Goal: Information Seeking & Learning: Check status

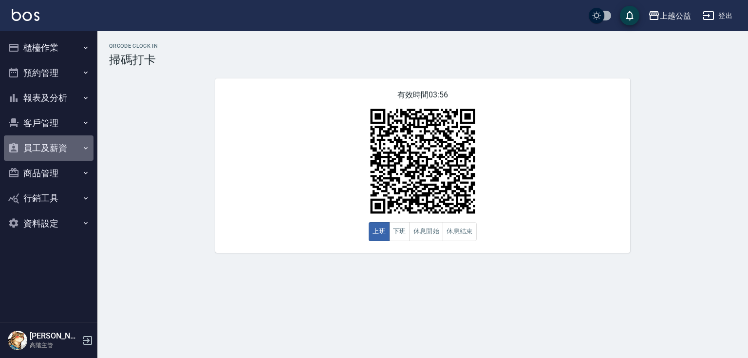
click at [61, 143] on button "員工及薪資" at bounding box center [49, 147] width 90 height 25
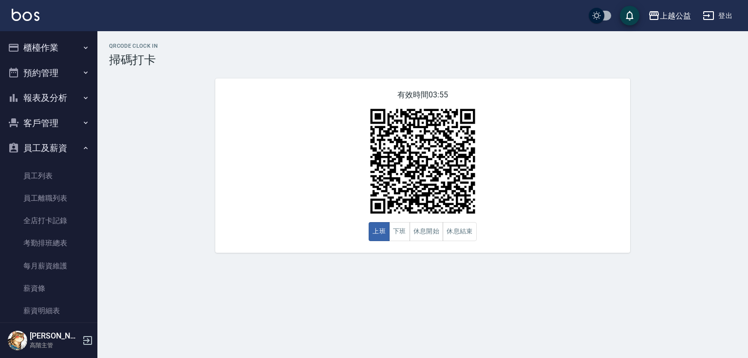
click at [70, 144] on button "員工及薪資" at bounding box center [49, 147] width 90 height 25
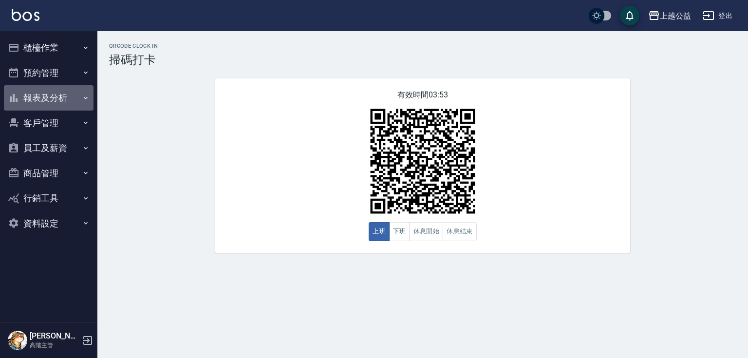
click at [82, 99] on icon "button" at bounding box center [86, 98] width 8 height 8
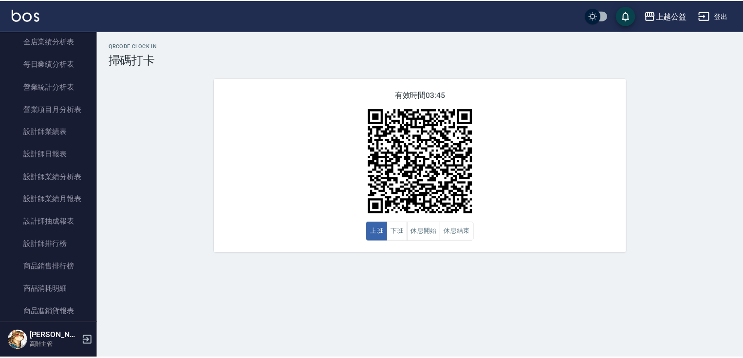
scroll to position [314, 0]
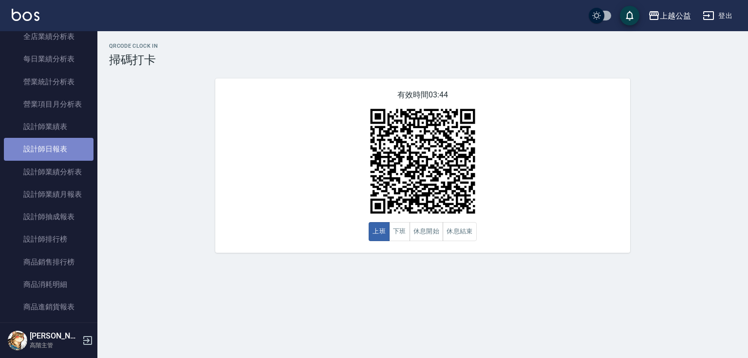
click at [68, 148] on link "設計師日報表" at bounding box center [49, 149] width 90 height 22
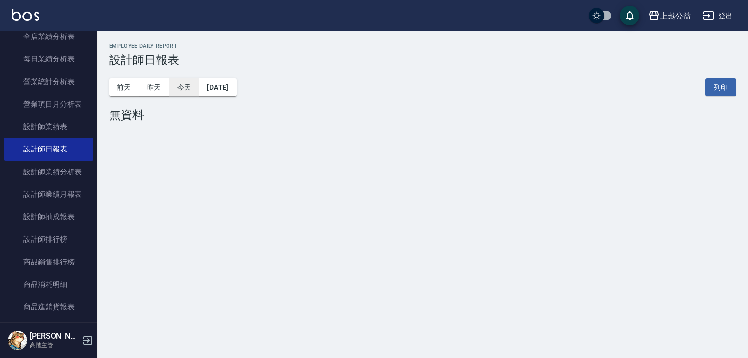
click at [169, 89] on button "今天" at bounding box center [184, 87] width 30 height 18
click at [164, 91] on button "昨天" at bounding box center [154, 87] width 30 height 18
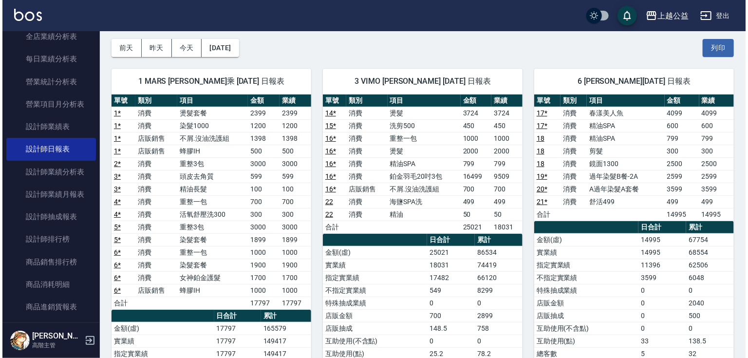
scroll to position [33, 0]
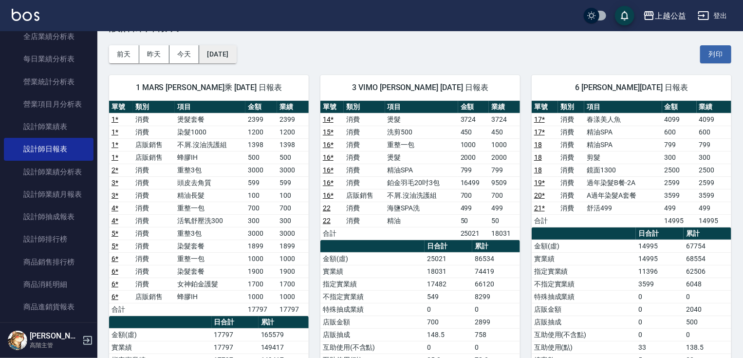
click at [208, 59] on button "[DATE]" at bounding box center [217, 54] width 37 height 18
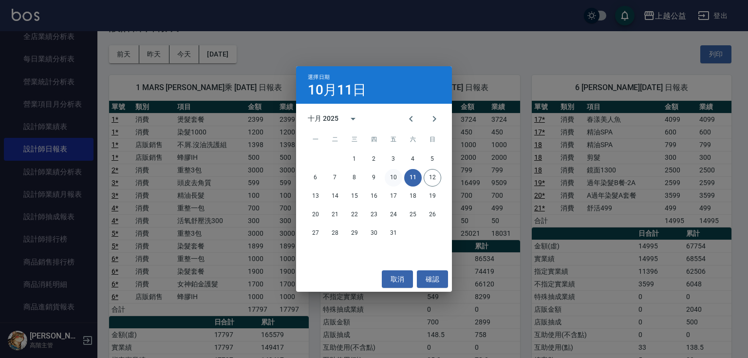
click at [392, 177] on button "10" at bounding box center [393, 178] width 18 height 18
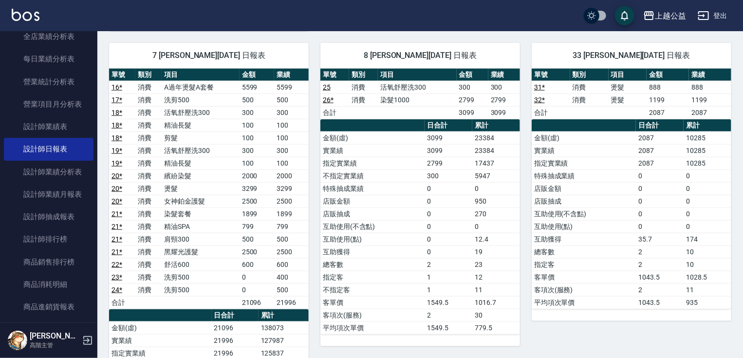
scroll to position [512, 0]
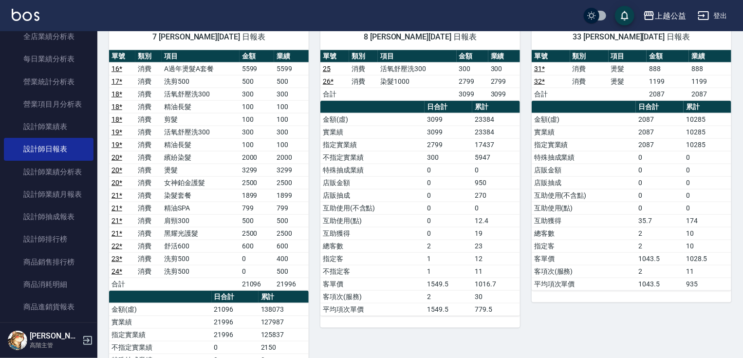
click at [657, 255] on td "1043.5" at bounding box center [660, 258] width 48 height 13
click at [664, 265] on td "2" at bounding box center [660, 271] width 48 height 13
click at [648, 256] on td "1043.5" at bounding box center [660, 258] width 48 height 13
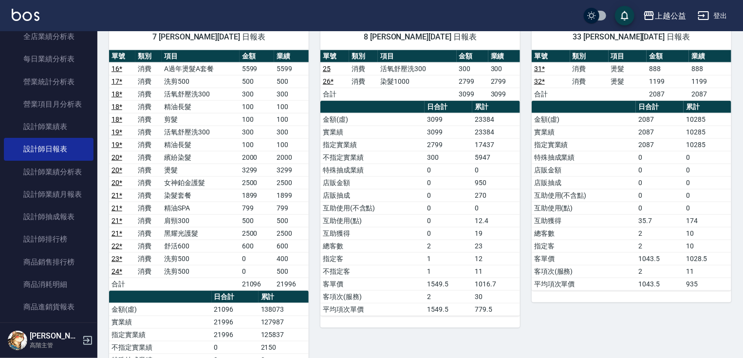
click at [694, 277] on td "935" at bounding box center [707, 283] width 48 height 13
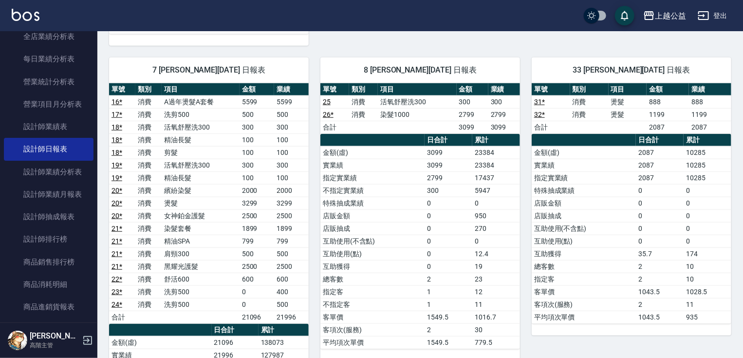
scroll to position [488, 0]
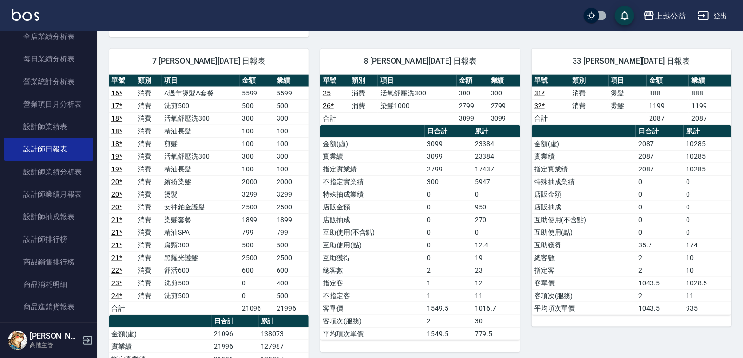
click at [660, 105] on td "1199" at bounding box center [667, 105] width 42 height 13
click at [706, 103] on td "1199" at bounding box center [710, 105] width 42 height 13
click at [697, 100] on td "1199" at bounding box center [710, 105] width 42 height 13
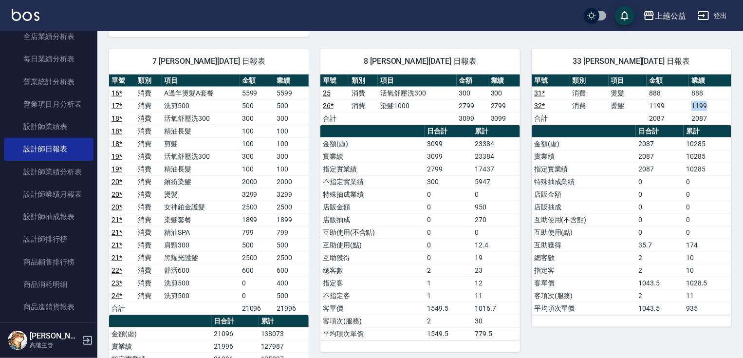
click at [708, 107] on td "1199" at bounding box center [710, 105] width 42 height 13
click at [522, 238] on div "33 [PERSON_NAME][DATE] 日報表 單號 類別 項目 金額 業績 31 * 消費 燙髮 888 888 32 * 消費 燙髮 1199 11…" at bounding box center [625, 283] width 211 height 492
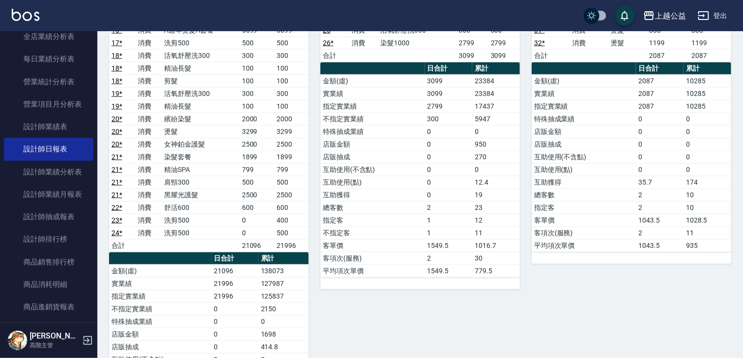
scroll to position [517, 0]
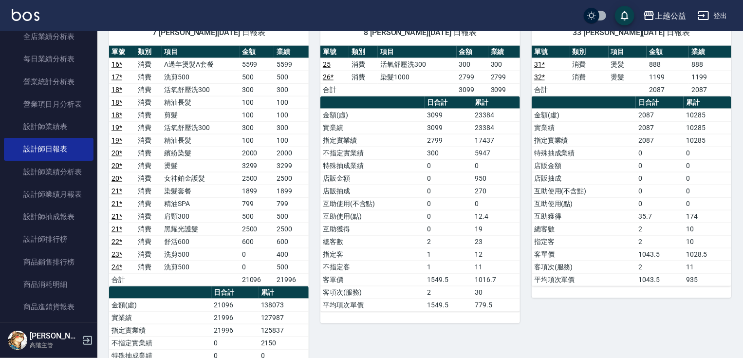
click at [487, 121] on td "23384" at bounding box center [496, 127] width 48 height 13
click at [483, 135] on td "17437" at bounding box center [496, 140] width 48 height 13
click at [491, 123] on td "23384" at bounding box center [496, 127] width 48 height 13
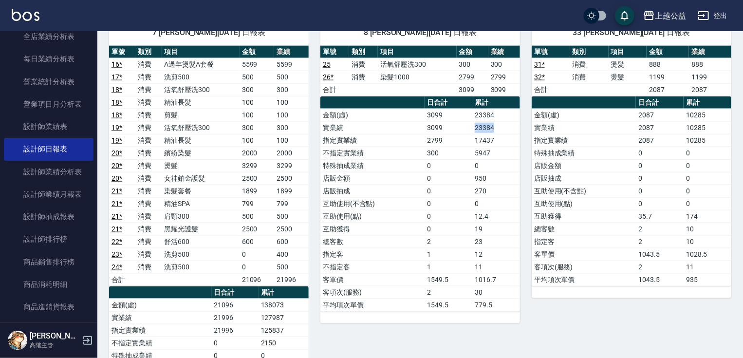
click at [499, 121] on td "23384" at bounding box center [496, 127] width 48 height 13
click at [502, 201] on td "0" at bounding box center [496, 203] width 48 height 13
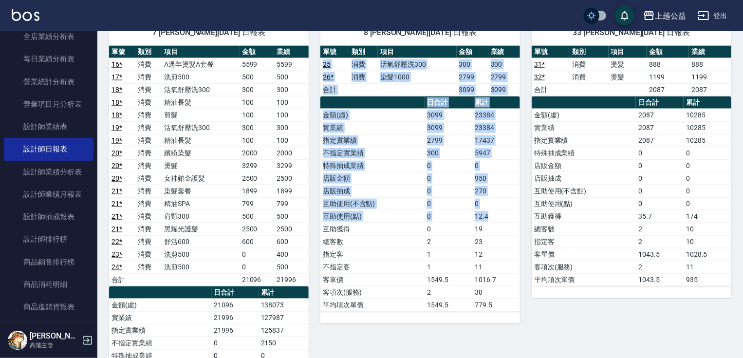
drag, startPoint x: 508, startPoint y: 211, endPoint x: 322, endPoint y: 58, distance: 240.7
click at [322, 58] on div "單號 類別 項目 金額 業績 25 消費 活氧舒壓洗300 300 300 26 * 消費 染髮1000 2799 2799 合計 3099 3099 日合計…" at bounding box center [420, 179] width 200 height 266
click at [427, 104] on th "日合計" at bounding box center [448, 102] width 48 height 13
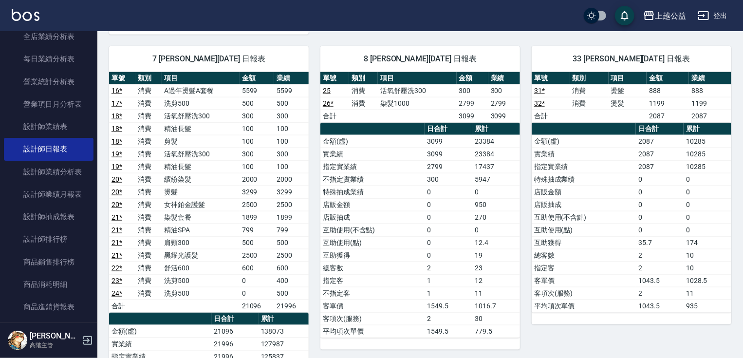
scroll to position [489, 0]
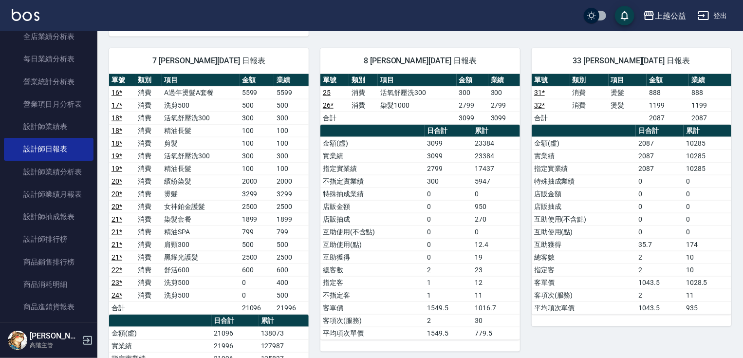
click at [387, 149] on td "實業績" at bounding box center [372, 155] width 104 height 13
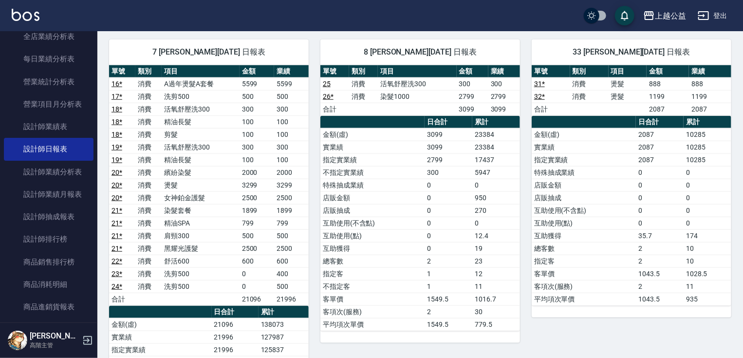
scroll to position [502, 0]
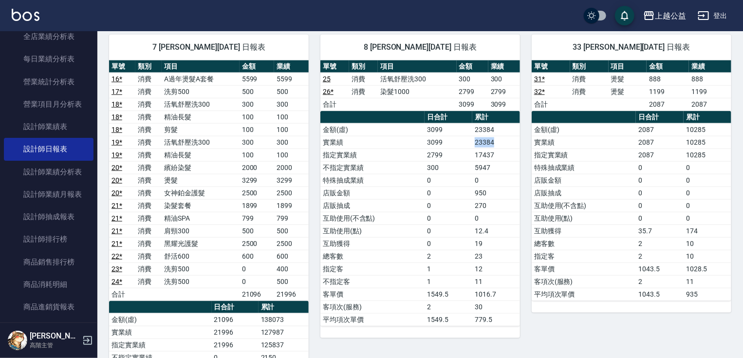
drag, startPoint x: 470, startPoint y: 138, endPoint x: 514, endPoint y: 143, distance: 44.5
click at [514, 143] on tr "實業績 3099 23384" at bounding box center [420, 142] width 200 height 13
click at [514, 143] on td "23384" at bounding box center [496, 142] width 48 height 13
click at [507, 136] on td "23384" at bounding box center [496, 142] width 48 height 13
click at [507, 142] on td "23384" at bounding box center [496, 142] width 48 height 13
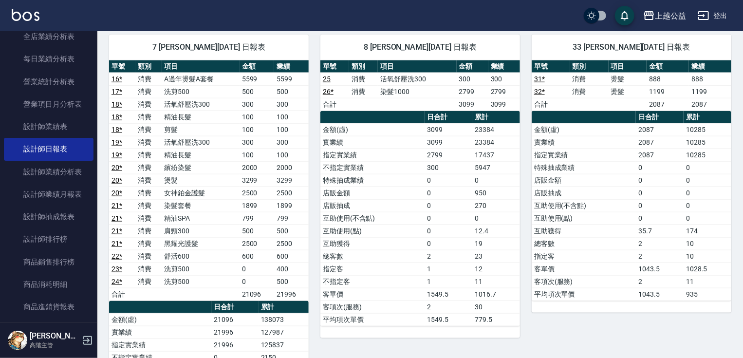
click at [514, 136] on td "23384" at bounding box center [496, 142] width 48 height 13
click at [352, 237] on td "互助獲得" at bounding box center [372, 243] width 104 height 13
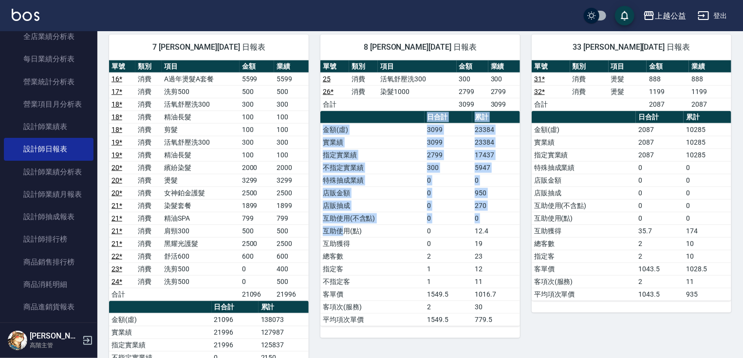
drag, startPoint x: 511, startPoint y: 321, endPoint x: 343, endPoint y: 228, distance: 192.3
click at [343, 228] on div "單號 類別 項目 金額 業績 25 消費 活氧舒壓洗300 300 300 26 * 消費 染髮1000 2799 2799 合計 3099 3099 日合計…" at bounding box center [420, 198] width 200 height 277
click at [378, 238] on td "互助獲得" at bounding box center [372, 243] width 104 height 13
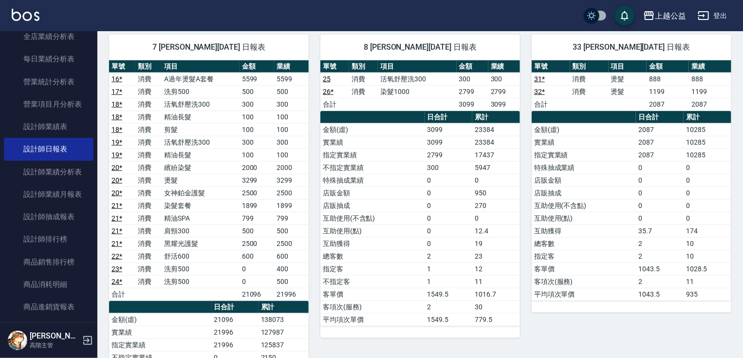
click at [354, 88] on td "消費" at bounding box center [363, 91] width 29 height 13
drag, startPoint x: 487, startPoint y: 239, endPoint x: 469, endPoint y: 239, distance: 18.5
click at [469, 239] on tr "互助獲得 0 19" at bounding box center [420, 243] width 200 height 13
click at [477, 241] on td "19" at bounding box center [496, 243] width 48 height 13
drag, startPoint x: 477, startPoint y: 226, endPoint x: 496, endPoint y: 226, distance: 19.0
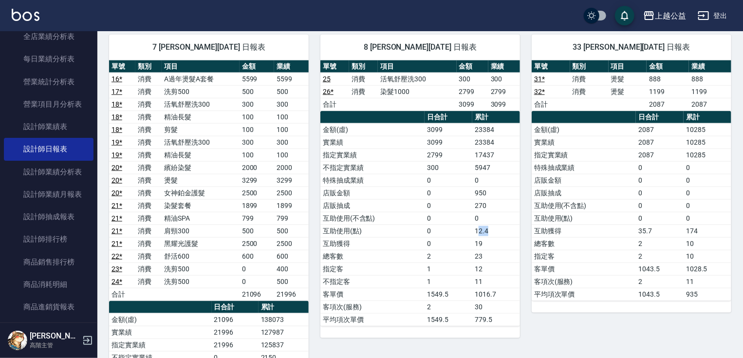
click at [496, 226] on td "12.4" at bounding box center [496, 230] width 48 height 13
click at [483, 240] on td "19" at bounding box center [496, 243] width 48 height 13
click at [481, 240] on td "19" at bounding box center [496, 243] width 48 height 13
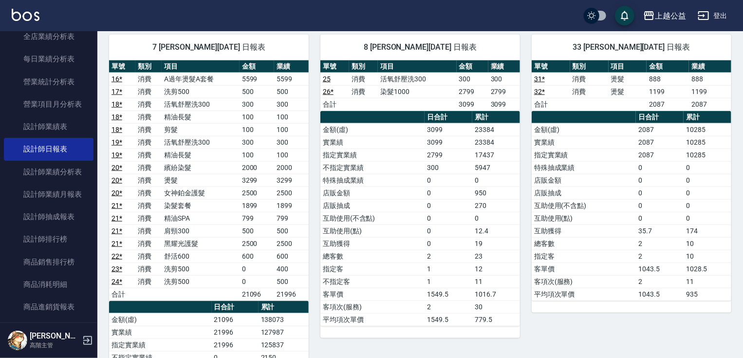
click at [481, 240] on td "19" at bounding box center [496, 243] width 48 height 13
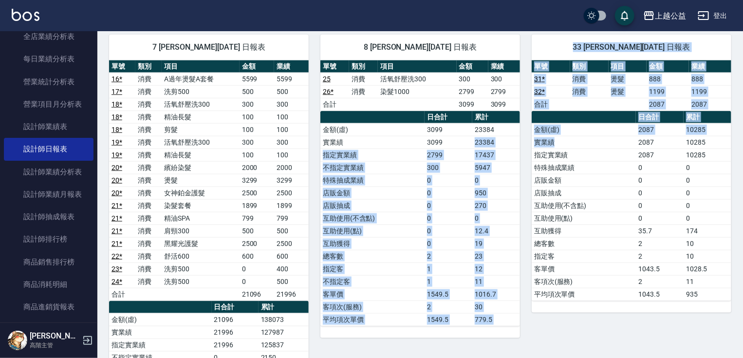
drag, startPoint x: 475, startPoint y: 140, endPoint x: 577, endPoint y: 140, distance: 102.2
click at [577, 140] on div "1 MARS [PERSON_NAME]乘 [DATE] 日報表 單號 類別 項目 金額 業績 6 * 消費 重整3包 3000 3000 6 * 消費 活氧…" at bounding box center [414, 54] width 634 height 921
click at [482, 161] on td "5947" at bounding box center [496, 167] width 48 height 13
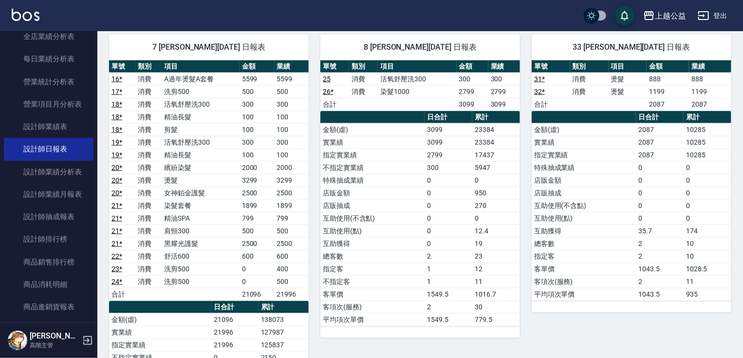
click at [479, 140] on td "23384" at bounding box center [496, 142] width 48 height 13
click at [475, 142] on td "23384" at bounding box center [496, 142] width 48 height 13
drag, startPoint x: 477, startPoint y: 146, endPoint x: 514, endPoint y: 141, distance: 37.8
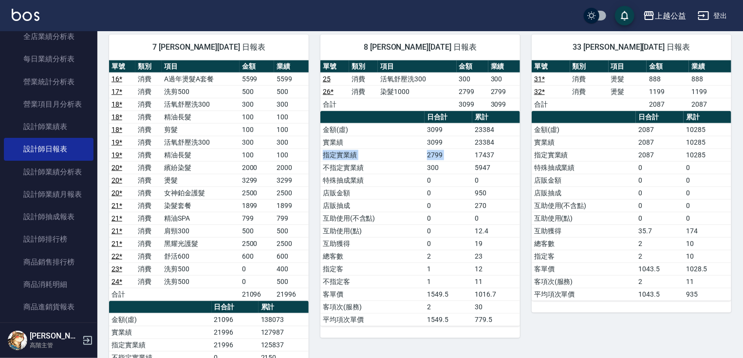
click at [514, 141] on tbody "金額(虛) 3099 23384 實業績 3099 23384 指定實業績 2799 17437 不指定實業績 300 5947 特殊抽成業績 0 0 店販金…" at bounding box center [420, 224] width 200 height 202
click at [496, 186] on td "950" at bounding box center [496, 192] width 48 height 13
drag, startPoint x: 475, startPoint y: 142, endPoint x: 506, endPoint y: 134, distance: 32.1
click at [506, 136] on td "23384" at bounding box center [496, 142] width 48 height 13
click at [510, 144] on td "23384" at bounding box center [496, 142] width 48 height 13
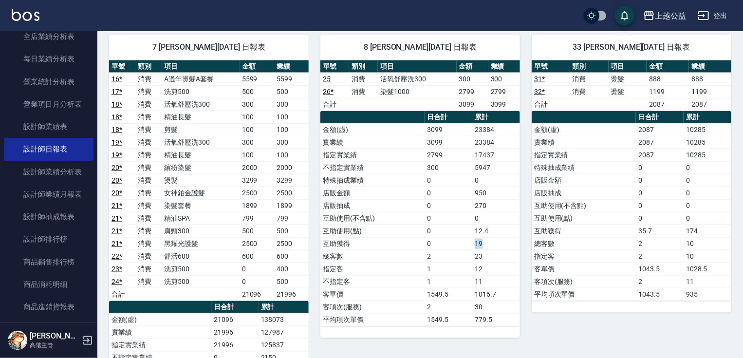
click at [492, 238] on td "19" at bounding box center [496, 243] width 48 height 13
drag, startPoint x: 474, startPoint y: 138, endPoint x: 510, endPoint y: 138, distance: 36.5
click at [510, 138] on td "23384" at bounding box center [496, 142] width 48 height 13
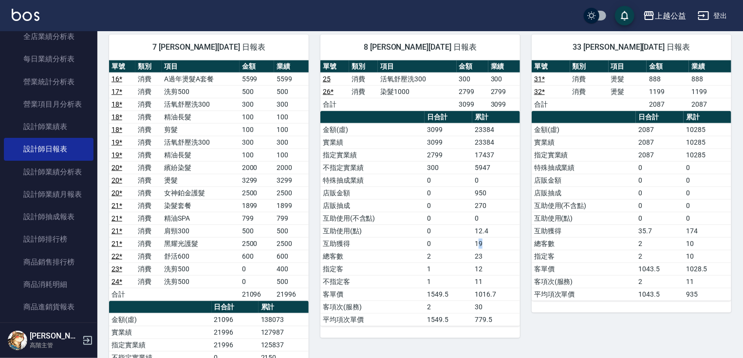
drag, startPoint x: 477, startPoint y: 238, endPoint x: 498, endPoint y: 241, distance: 21.2
click at [498, 241] on td "19" at bounding box center [496, 243] width 48 height 13
drag, startPoint x: 475, startPoint y: 140, endPoint x: 506, endPoint y: 140, distance: 31.1
click at [506, 140] on td "23384" at bounding box center [496, 142] width 48 height 13
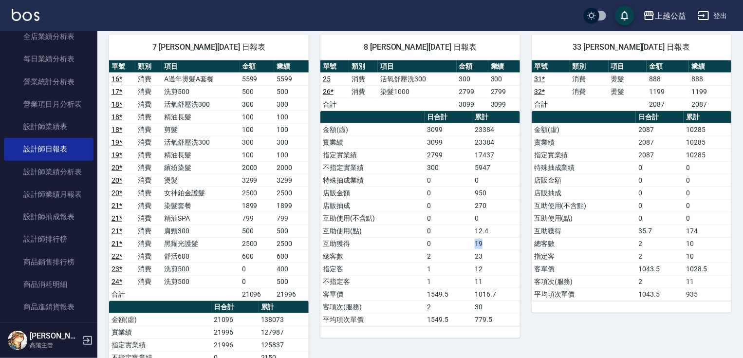
drag, startPoint x: 475, startPoint y: 239, endPoint x: 485, endPoint y: 240, distance: 9.3
click at [485, 240] on td "19" at bounding box center [496, 243] width 48 height 13
click at [498, 239] on td "19" at bounding box center [496, 243] width 48 height 13
drag, startPoint x: 474, startPoint y: 140, endPoint x: 495, endPoint y: 142, distance: 22.0
click at [495, 142] on td "23384" at bounding box center [496, 142] width 48 height 13
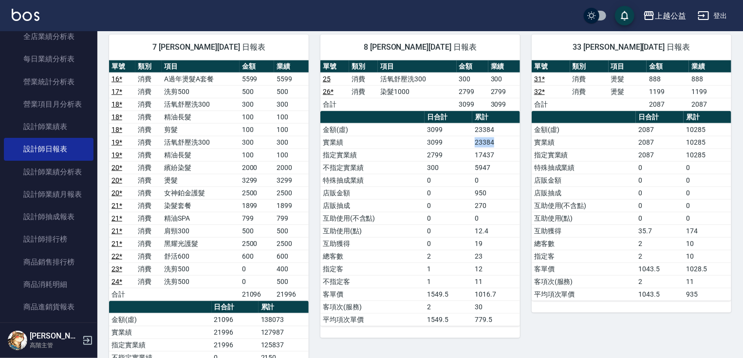
click at [495, 142] on td "23384" at bounding box center [496, 142] width 48 height 13
click at [491, 237] on td "19" at bounding box center [496, 243] width 48 height 13
click at [493, 237] on td "19" at bounding box center [496, 243] width 48 height 13
drag, startPoint x: 493, startPoint y: 238, endPoint x: 461, endPoint y: 247, distance: 32.6
click at [461, 247] on tbody "金額(虛) 3099 23384 實業績 3099 23384 指定實業績 2799 17437 不指定實業績 300 5947 特殊抽成業績 0 0 店販金…" at bounding box center [420, 224] width 200 height 202
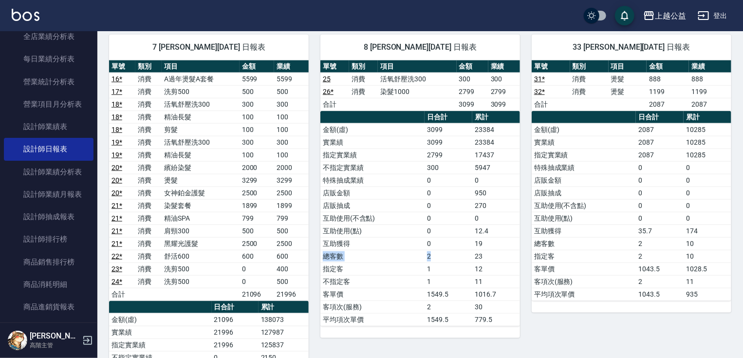
click at [461, 250] on td "2" at bounding box center [448, 256] width 48 height 13
click at [472, 238] on td "0" at bounding box center [448, 243] width 48 height 13
drag, startPoint x: 474, startPoint y: 141, endPoint x: 497, endPoint y: 145, distance: 23.1
click at [497, 145] on tbody "金額(虛) 3099 23384 實業績 3099 23384 指定實業績 2799 17437 不指定實業績 300 5947 特殊抽成業績 0 0 店販金…" at bounding box center [420, 224] width 200 height 202
click at [497, 148] on td "17437" at bounding box center [496, 154] width 48 height 13
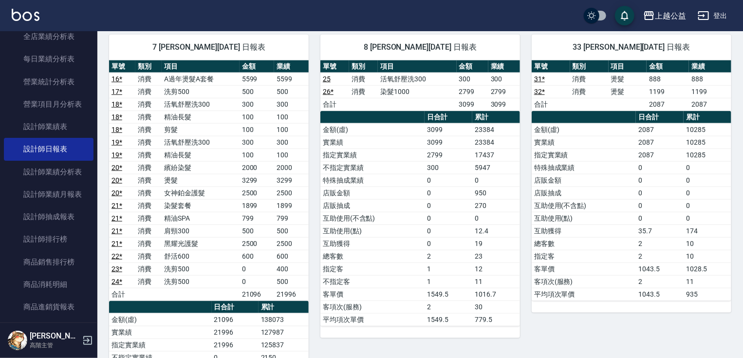
click at [492, 138] on td "23384" at bounding box center [496, 142] width 48 height 13
click at [507, 140] on td "23384" at bounding box center [496, 142] width 48 height 13
click at [396, 174] on td "特殊抽成業績" at bounding box center [372, 180] width 104 height 13
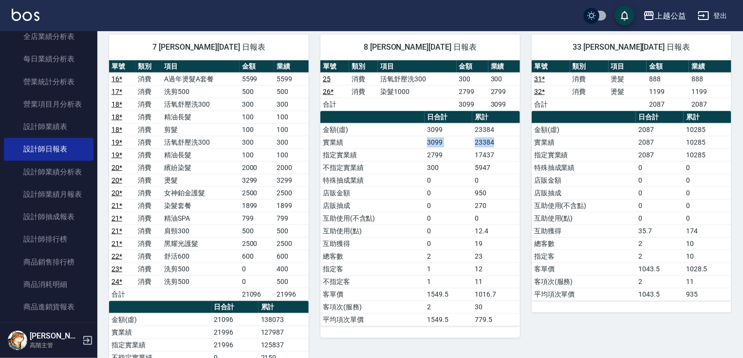
drag, startPoint x: 426, startPoint y: 138, endPoint x: 513, endPoint y: 134, distance: 86.7
click at [513, 136] on tr "實業績 3099 23384" at bounding box center [420, 142] width 200 height 13
click at [513, 136] on td "23384" at bounding box center [496, 142] width 48 height 13
drag, startPoint x: 466, startPoint y: 236, endPoint x: 493, endPoint y: 237, distance: 27.3
click at [493, 237] on tr "互助獲得 0 19" at bounding box center [420, 243] width 200 height 13
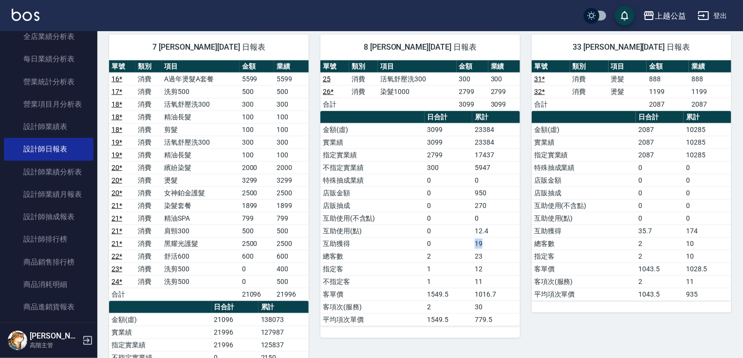
click at [493, 237] on td "19" at bounding box center [496, 243] width 48 height 13
click at [464, 140] on td "3099" at bounding box center [448, 142] width 48 height 13
click at [465, 139] on td "3099" at bounding box center [448, 142] width 48 height 13
click at [481, 139] on td "23384" at bounding box center [496, 142] width 48 height 13
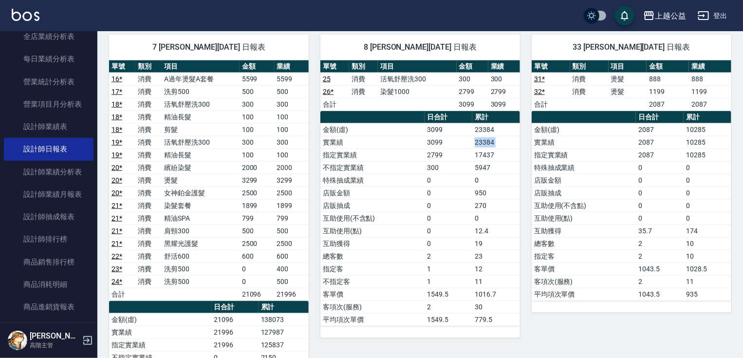
click at [481, 139] on td "23384" at bounding box center [496, 142] width 48 height 13
click at [487, 149] on td "17437" at bounding box center [496, 154] width 48 height 13
click at [489, 161] on td "5947" at bounding box center [496, 167] width 48 height 13
